Goal: Information Seeking & Learning: Find specific fact

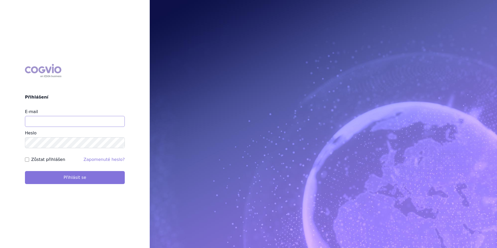
type input "aplikace.ocul1@vzp.cz"
click at [100, 177] on button "Přihlásit se" at bounding box center [75, 177] width 100 height 13
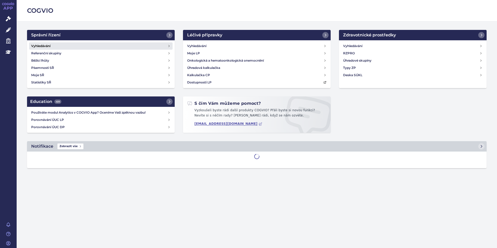
click at [113, 44] on link "Vyhledávání" at bounding box center [100, 45] width 143 height 7
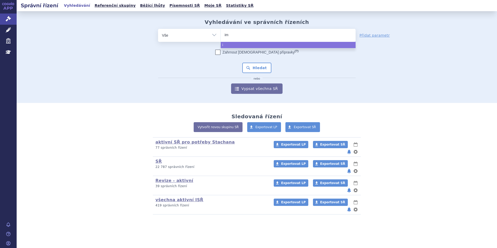
type input "imf"
type input "imfin"
type input "imfinz"
type input "imfinzi"
select select "imfinzi"
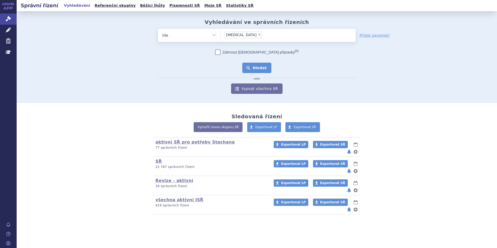
click at [254, 63] on button "Hledat" at bounding box center [256, 68] width 29 height 10
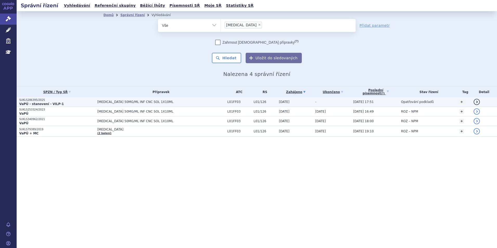
click at [93, 104] on p "VaPÚ - stanovení - VILP-1" at bounding box center [56, 104] width 75 height 4
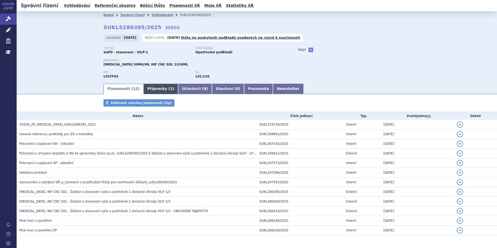
click at [145, 92] on link "Přípravky ( 1 )" at bounding box center [160, 89] width 35 height 10
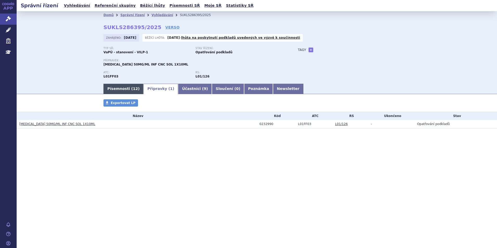
click at [133, 89] on span "12" at bounding box center [135, 88] width 5 height 4
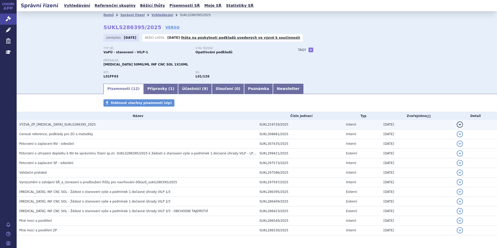
drag, startPoint x: 54, startPoint y: 122, endPoint x: 81, endPoint y: 122, distance: 27.5
click at [54, 122] on h3 "VÝZVA_ZP_IMFINZI_SUKLS286395_2025" at bounding box center [137, 124] width 237 height 5
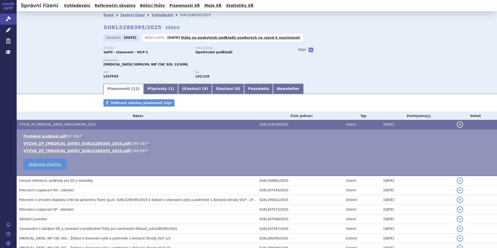
click at [146, 143] on link "🔍" at bounding box center [148, 143] width 4 height 4
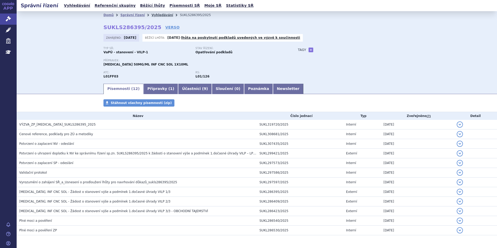
click at [151, 17] on link "Vyhledávání" at bounding box center [162, 15] width 22 height 4
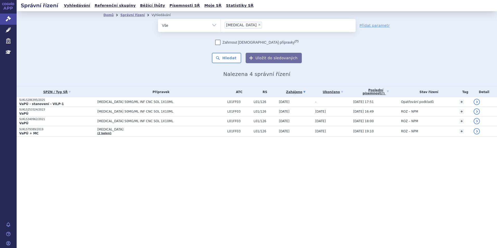
click at [258, 25] on span "×" at bounding box center [259, 24] width 3 height 3
click at [221, 25] on select "imfinzi" at bounding box center [220, 25] width 0 height 13
select select
type input "al"
type input "alu"
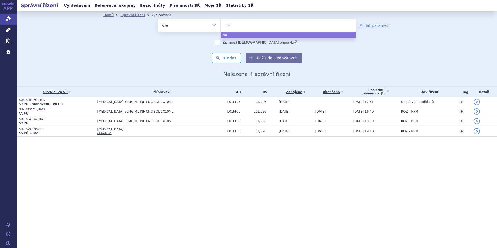
type input "aluta"
type input "alutar"
type input "alutard"
select select "alutard"
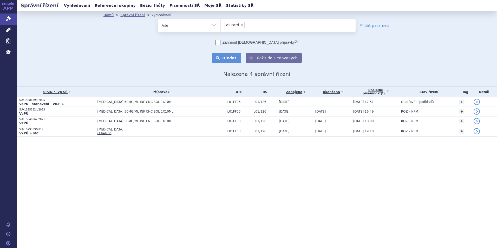
click at [234, 60] on button "Hledat" at bounding box center [226, 58] width 29 height 10
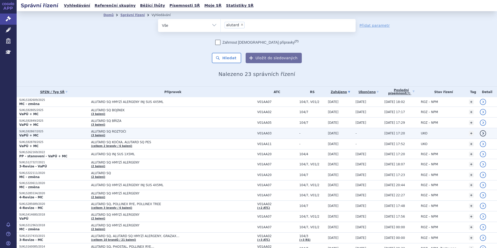
click at [151, 135] on td "ALUTARD SQ ROZTOČI (3 balení)" at bounding box center [171, 133] width 166 height 11
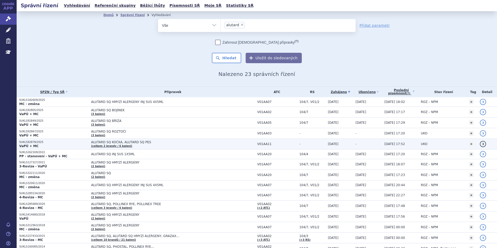
click at [153, 143] on span "ALUTARD SQ KOČKA, ALUTARD SQ PES" at bounding box center [156, 142] width 130 height 4
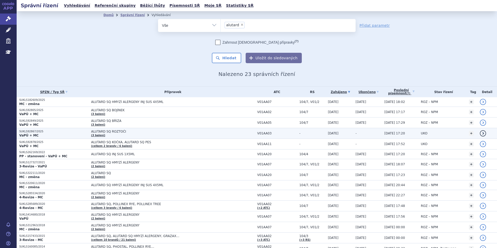
click at [136, 134] on td "ALUTARD SQ ROZTOČI (3 balení)" at bounding box center [171, 133] width 166 height 11
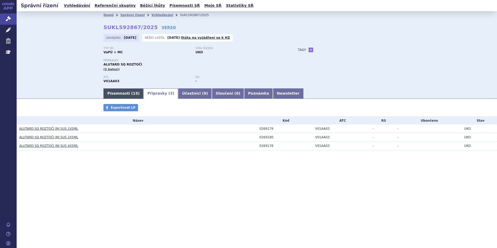
click at [111, 94] on link "Písemnosti ( 15 )" at bounding box center [123, 93] width 40 height 10
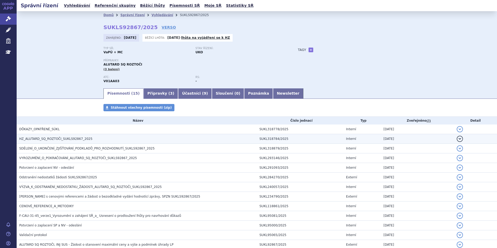
click at [40, 137] on span "HZ_ALUTARD_SQ_ROZTOČI_SUKLS92867_2025" at bounding box center [55, 139] width 73 height 4
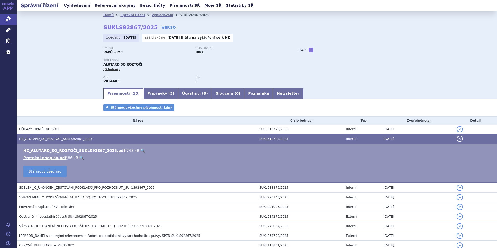
click at [141, 150] on link "🔍" at bounding box center [143, 150] width 4 height 4
